Goal: Transaction & Acquisition: Obtain resource

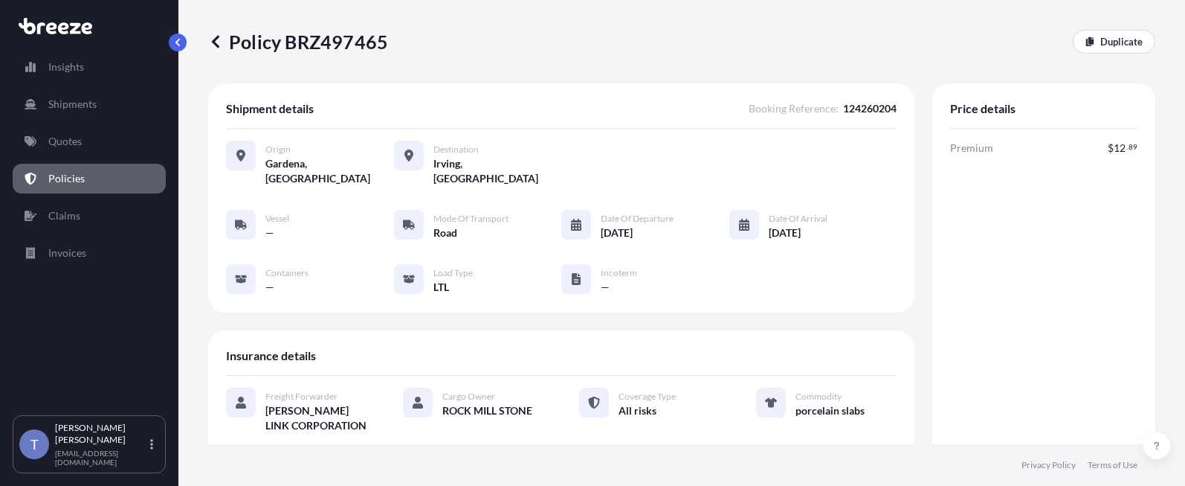
scroll to position [684, 0]
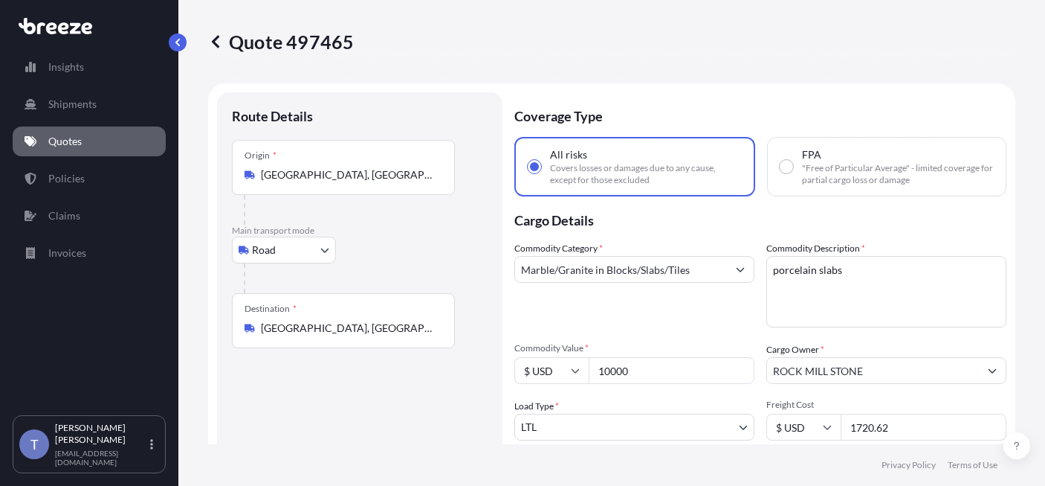
select select "Road"
select select "1"
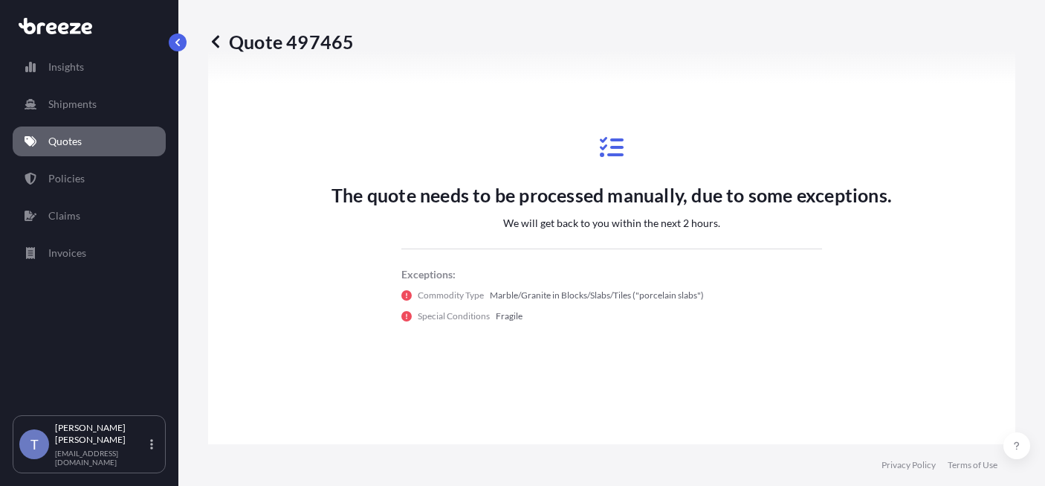
click at [45, 143] on link "Quotes" at bounding box center [89, 141] width 153 height 30
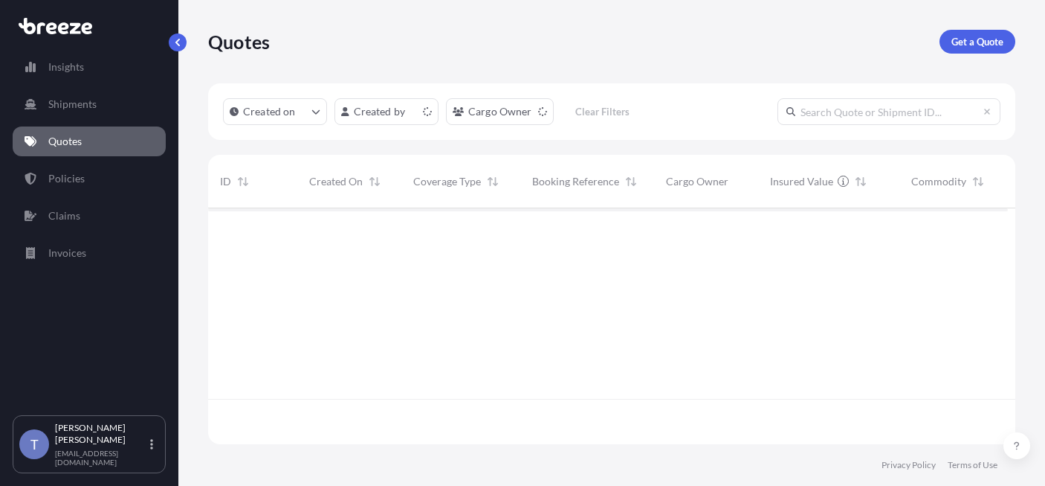
scroll to position [217, 789]
click at [961, 47] on p "Get a Quote" at bounding box center [978, 41] width 52 height 15
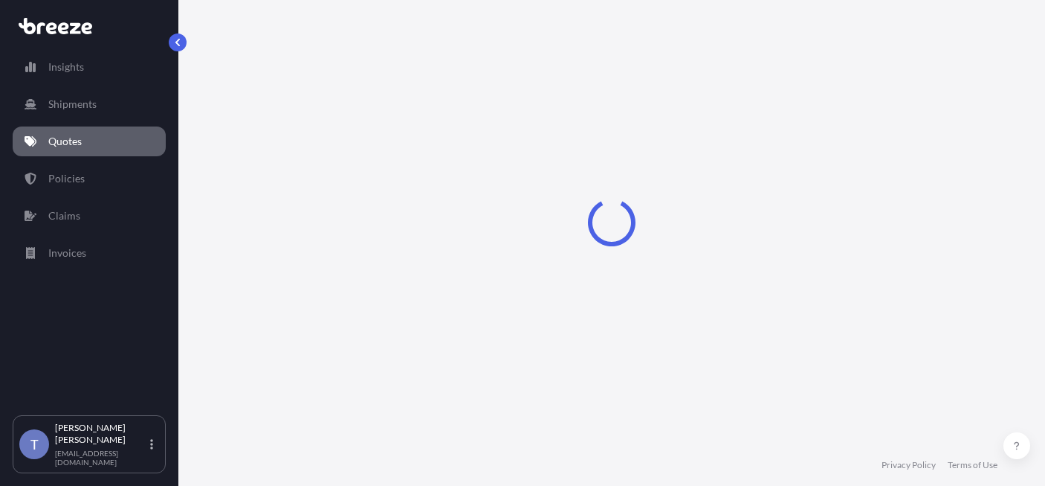
select select "Sea"
select select "1"
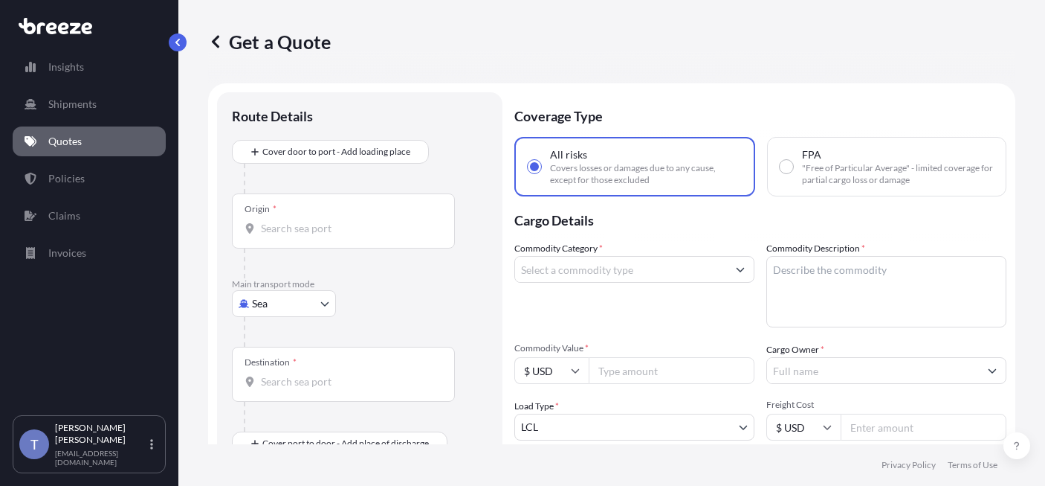
scroll to position [27, 0]
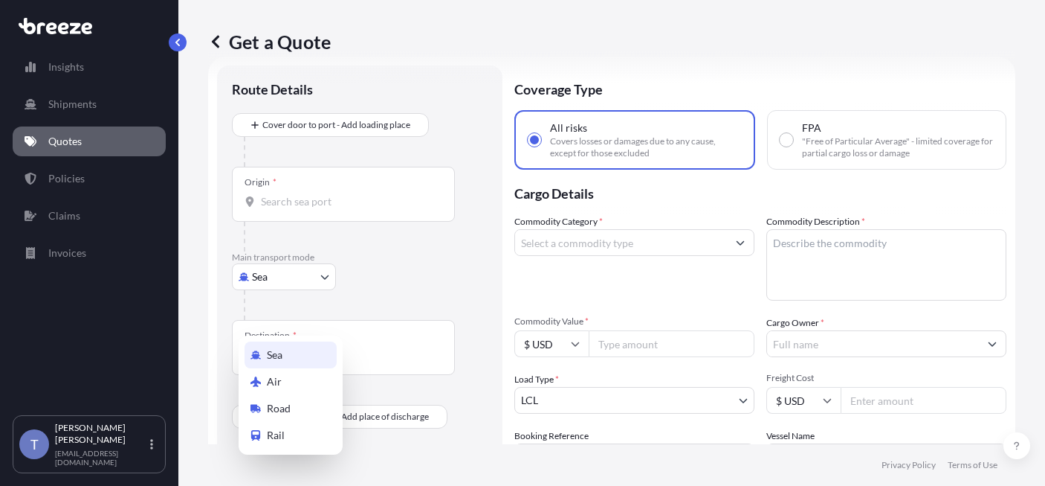
click at [269, 311] on body "Insights Shipments Quotes Policies Claims Invoices T [PERSON_NAME] [EMAIL_ADDRE…" at bounding box center [522, 298] width 1045 height 597
click at [285, 408] on span "Road" at bounding box center [279, 408] width 24 height 15
select select "Road"
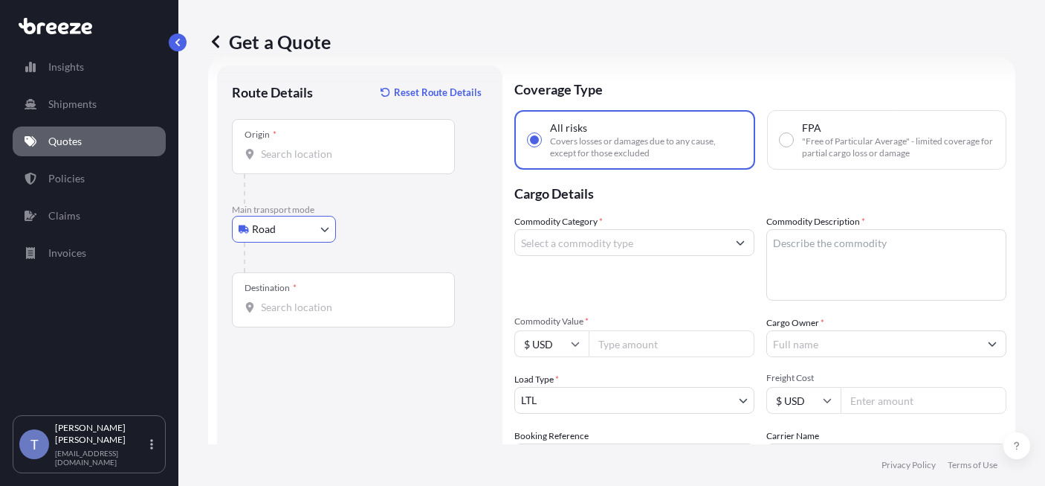
click at [358, 161] on input "Origin *" at bounding box center [348, 153] width 175 height 15
click at [329, 174] on div "Origin * 91706" at bounding box center [343, 146] width 223 height 55
click at [329, 161] on input "91706" at bounding box center [348, 153] width 175 height 15
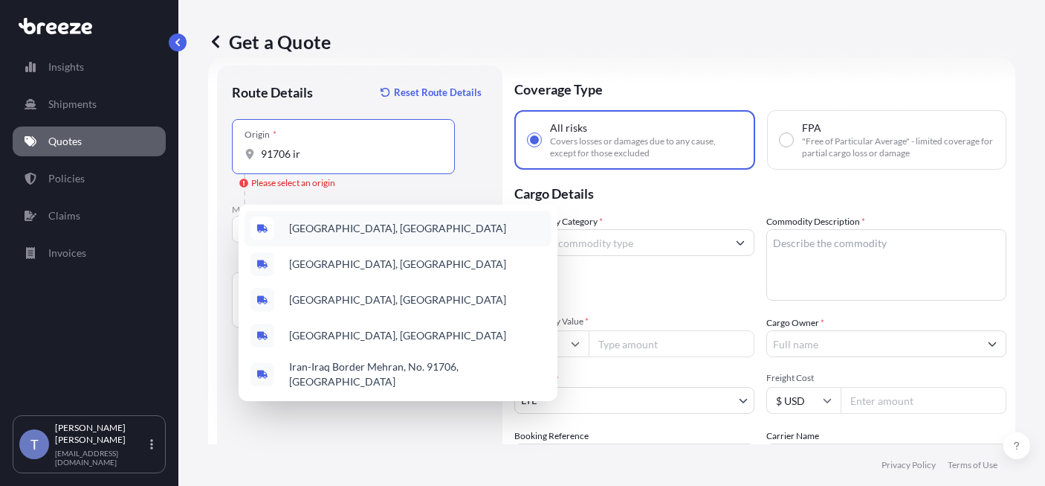
click at [345, 228] on span "[GEOGRAPHIC_DATA], [GEOGRAPHIC_DATA]" at bounding box center [397, 228] width 217 height 15
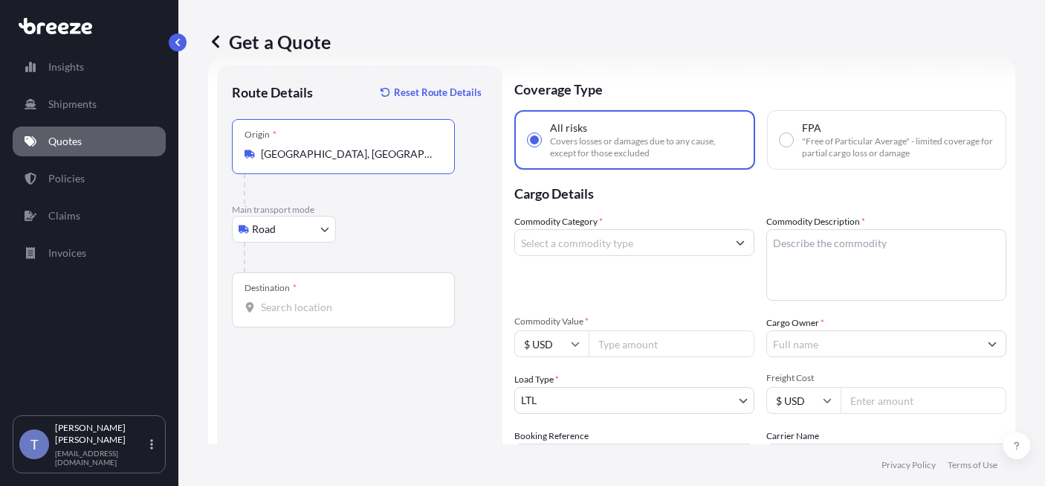
type input "[GEOGRAPHIC_DATA], [GEOGRAPHIC_DATA]"
click at [327, 327] on div "Destination *" at bounding box center [343, 299] width 223 height 55
click at [327, 315] on input "Destination *" at bounding box center [348, 307] width 175 height 15
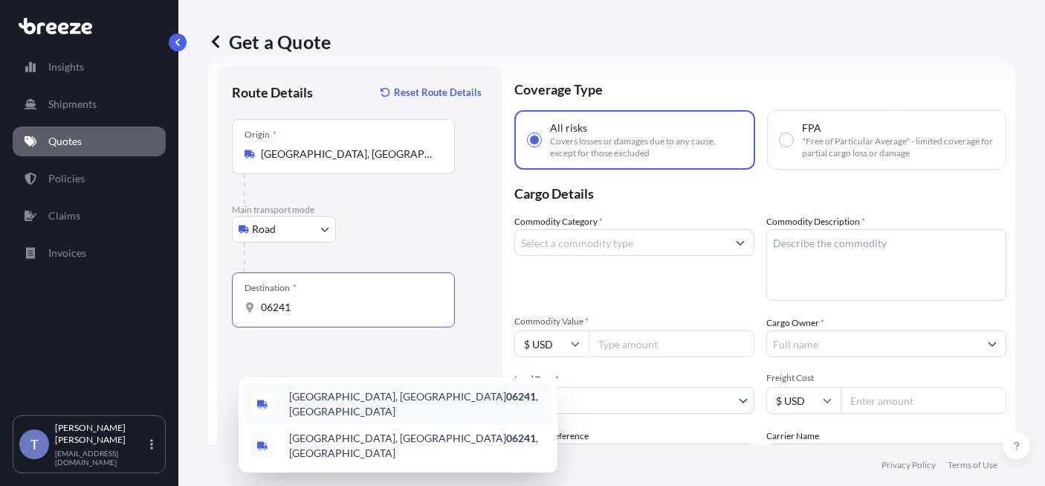
click at [401, 404] on span "[GEOGRAPHIC_DATA], CT 06241 , [GEOGRAPHIC_DATA]" at bounding box center [417, 404] width 257 height 30
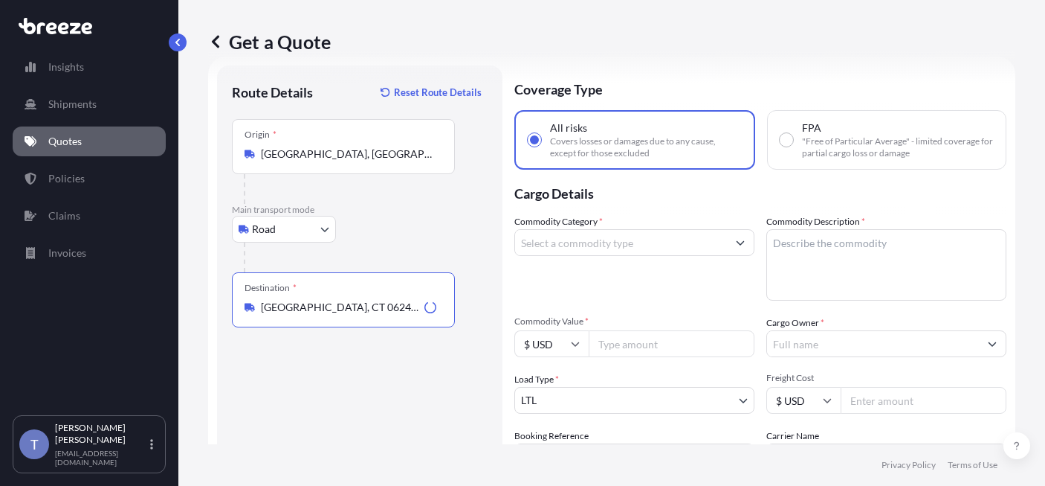
type input "[GEOGRAPHIC_DATA], CT 06241, [GEOGRAPHIC_DATA]"
click at [648, 256] on input "Commodity Category *" at bounding box center [621, 242] width 212 height 27
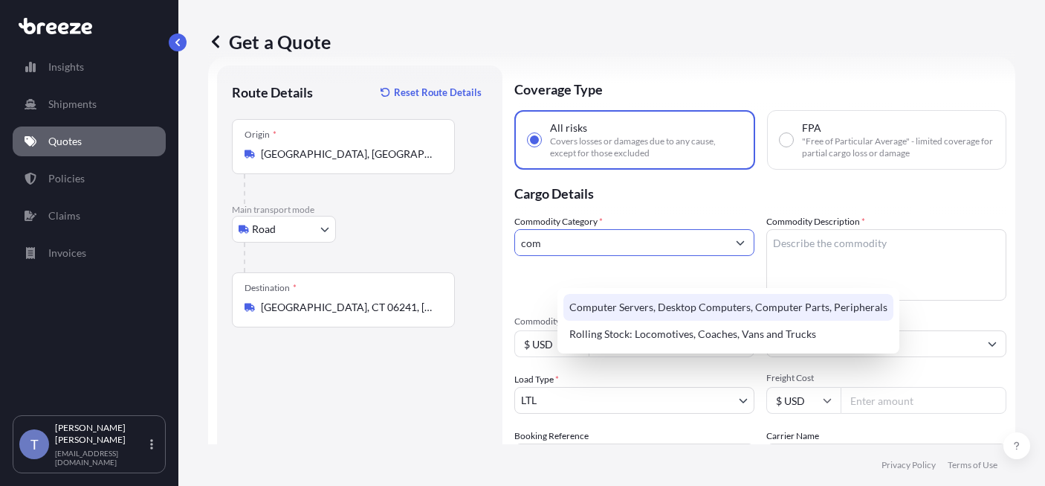
click at [688, 311] on div "Computer Servers, Desktop Computers, Computer Parts, Peripherals" at bounding box center [729, 307] width 330 height 27
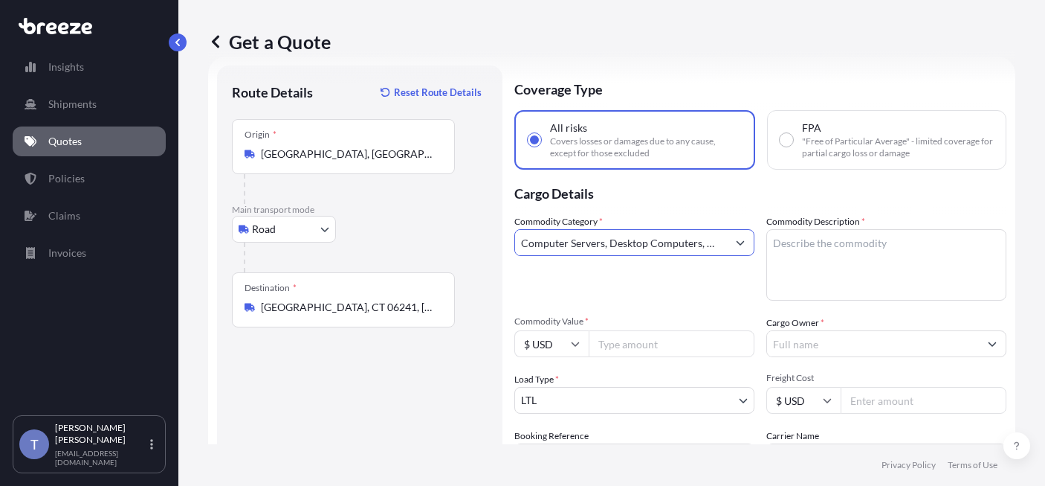
type input "Computer Servers, Desktop Computers, Computer Parts, Peripherals"
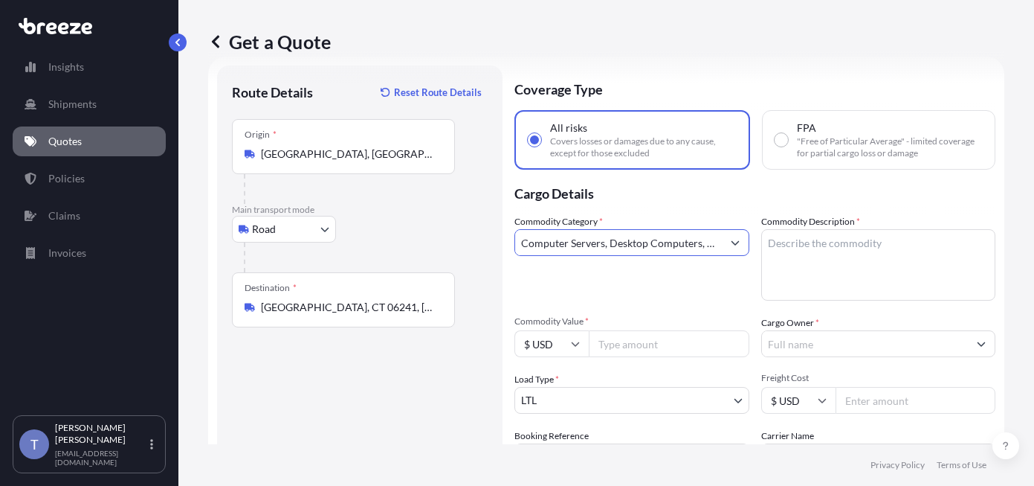
click at [895, 357] on div "Cargo Owner *" at bounding box center [878, 336] width 235 height 42
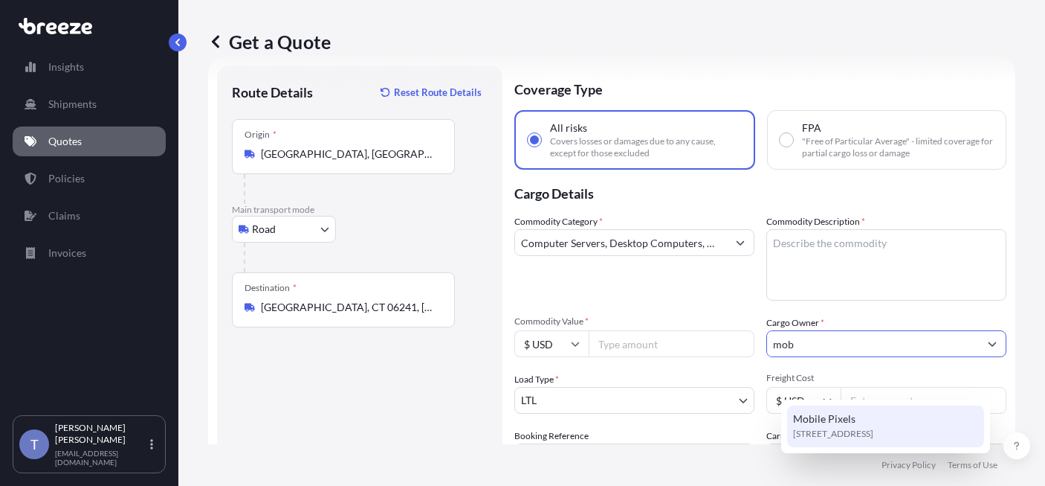
click at [877, 420] on div "Mobile Pixels [STREET_ADDRESS]" at bounding box center [885, 426] width 197 height 42
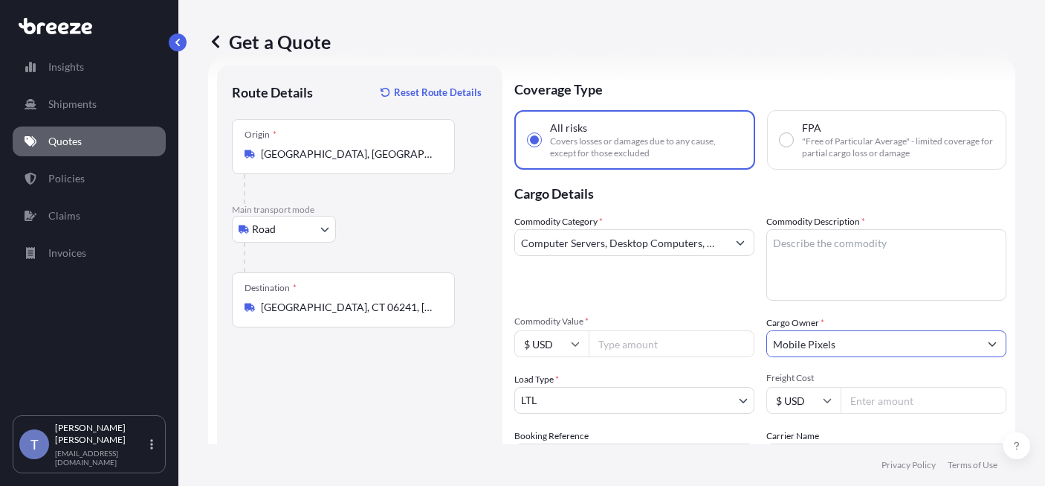
type input "Mobile Pixels"
click at [875, 346] on div "Commodity Category * Computer Servers, Desktop Computers, Computer Parts, Perip…" at bounding box center [761, 342] width 492 height 256
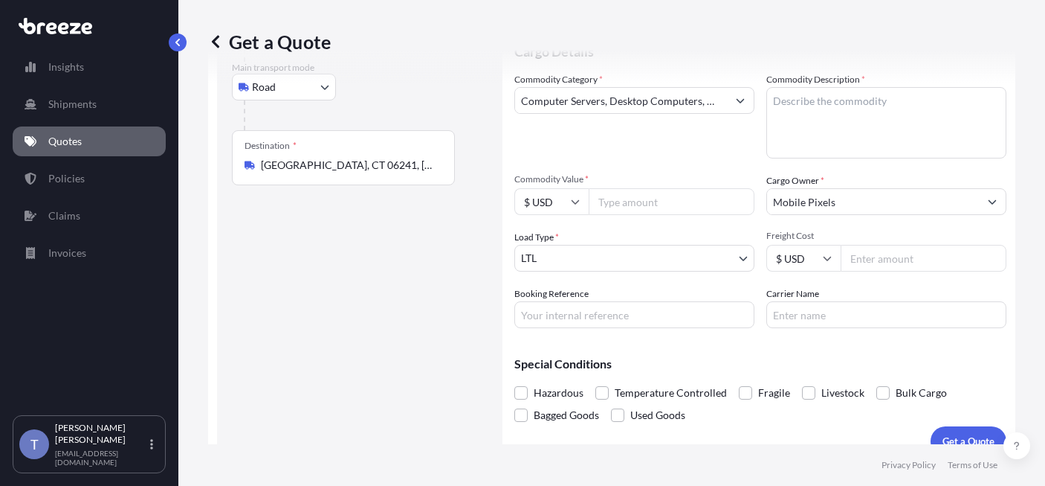
scroll to position [175, 0]
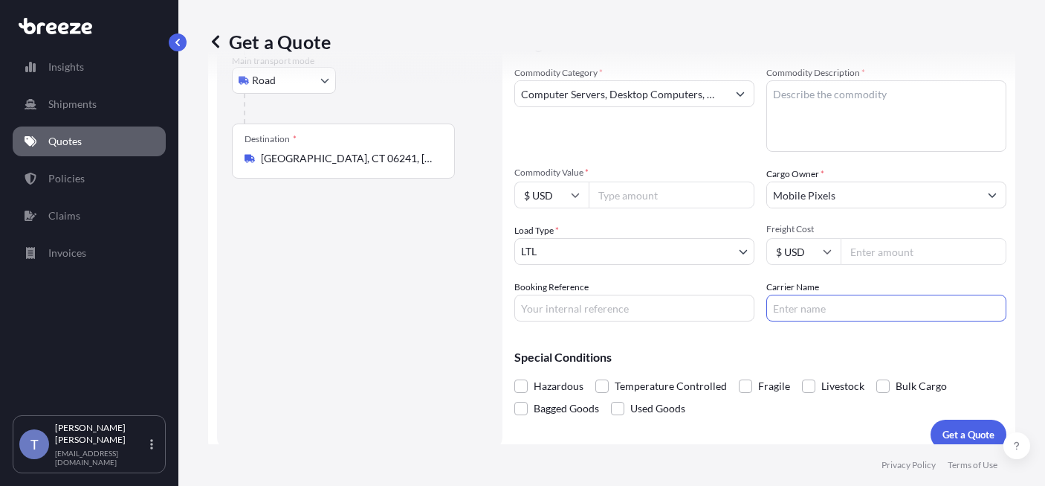
click at [919, 321] on input "Carrier Name" at bounding box center [887, 307] width 240 height 27
type input "XPO LOGISTICS"
click at [692, 321] on input "Booking Reference" at bounding box center [635, 307] width 240 height 27
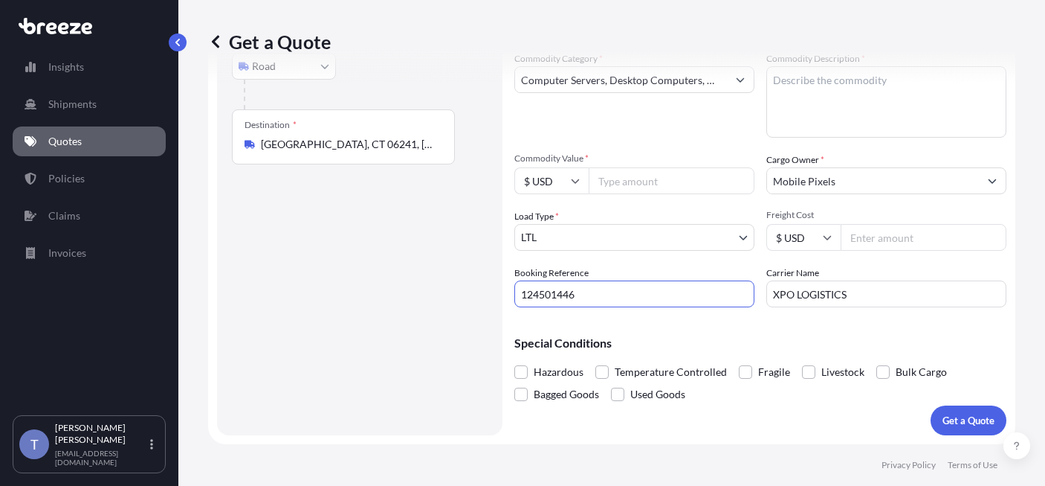
scroll to position [254, 0]
type input "124501446"
click at [753, 365] on span at bounding box center [745, 371] width 13 height 13
click at [739, 361] on input "Fragile" at bounding box center [739, 361] width 0 height 0
click at [923, 224] on input "Freight Cost" at bounding box center [924, 237] width 166 height 27
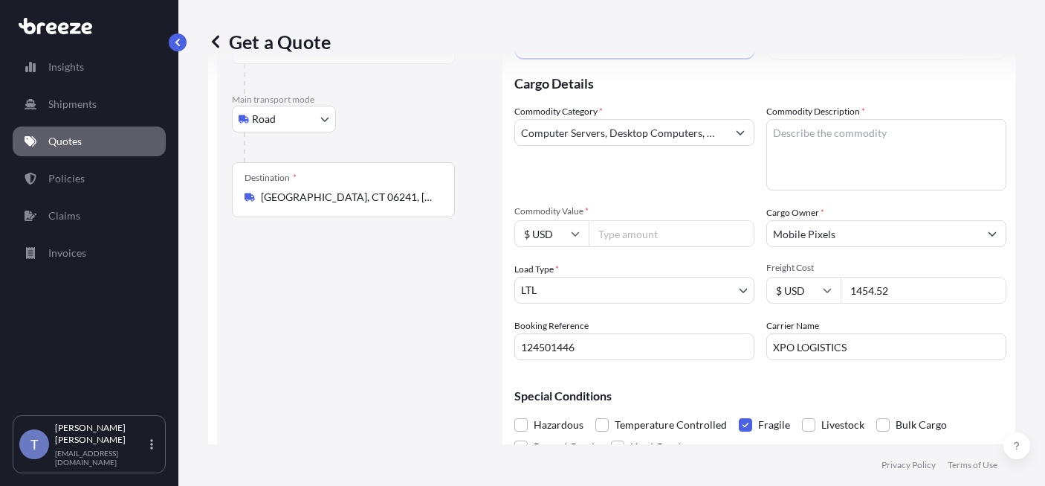
scroll to position [105, 0]
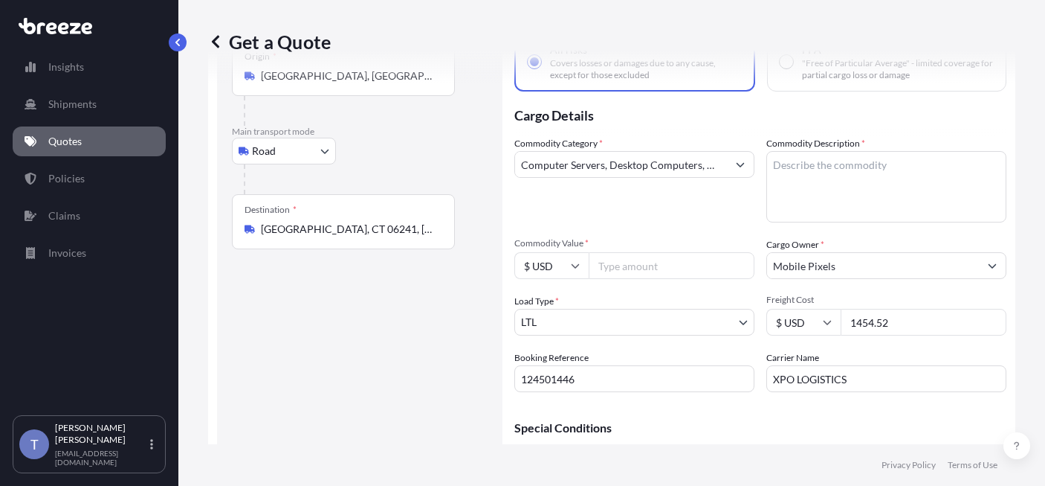
type input "1454.52"
click at [845, 203] on textarea "Commodity Description *" at bounding box center [887, 186] width 240 height 71
click at [813, 190] on textarea "Commodity Description *" at bounding box center [887, 186] width 240 height 71
paste textarea "monitors"
type textarea "monitors"
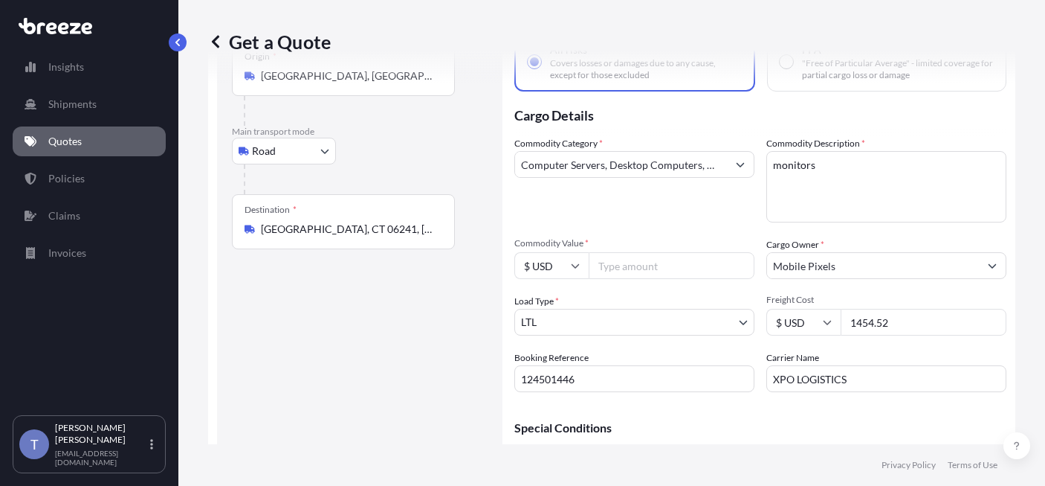
click at [694, 279] on input "Commodity Value *" at bounding box center [672, 265] width 166 height 27
click at [901, 27] on div "Get a Quote" at bounding box center [612, 41] width 808 height 83
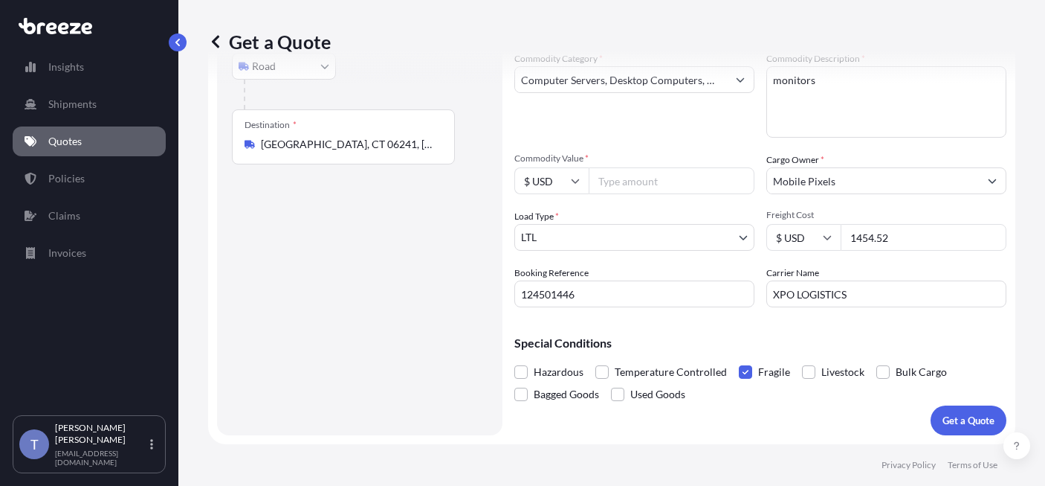
scroll to position [179, 0]
